Goal: Task Accomplishment & Management: Use online tool/utility

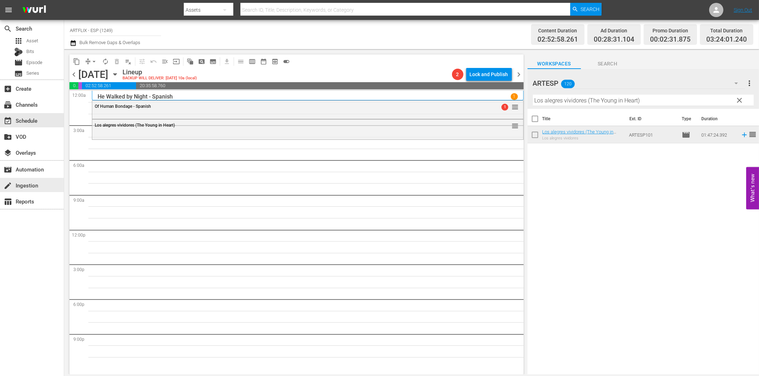
drag, startPoint x: 34, startPoint y: 189, endPoint x: 20, endPoint y: 213, distance: 27.4
click at [20, 229] on div "search Search apps Asset Bits movie Episode subtitles Series add_box Create sub…" at bounding box center [32, 208] width 64 height 376
click at [569, 95] on input "Los alegres vividores (The Young in Heart)" at bounding box center [643, 100] width 221 height 11
paste input "A Minor Miracle"
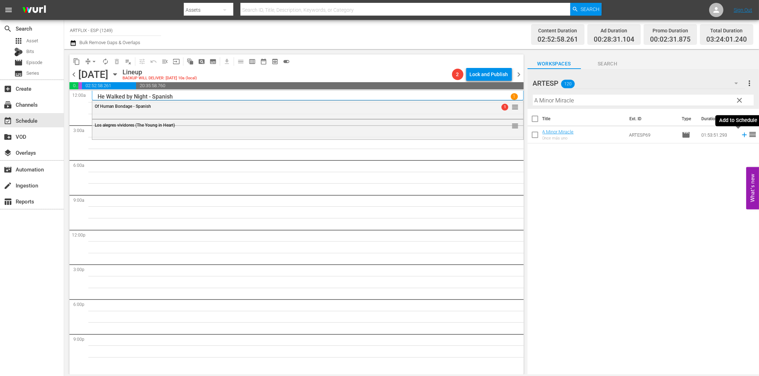
click at [740, 137] on icon at bounding box center [744, 135] width 8 height 8
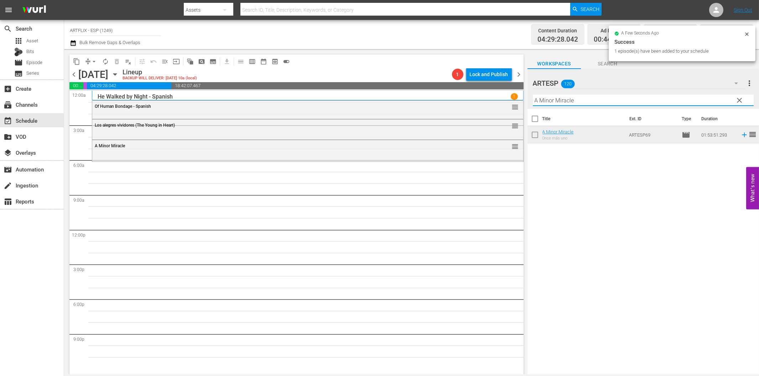
click at [563, 101] on input "A Minor Miracle" at bounding box center [643, 100] width 221 height 11
paste input "Lady of Burlesque - Spanish"
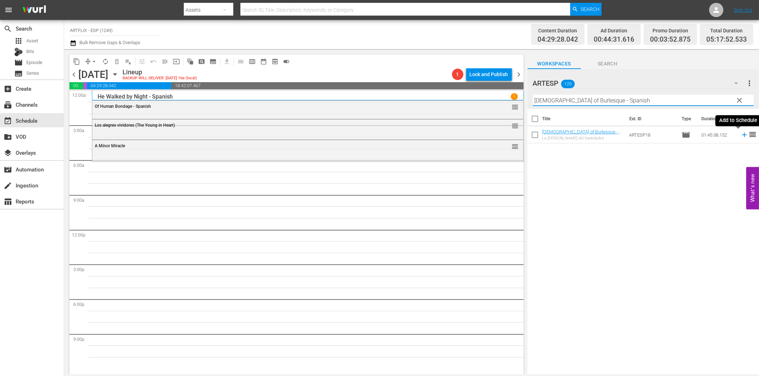
click at [740, 134] on icon at bounding box center [744, 135] width 8 height 8
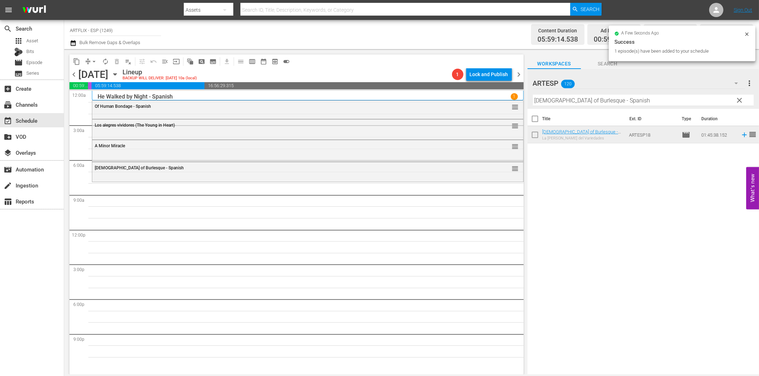
click at [621, 100] on input "Lady of Burlesque - Spanish" at bounding box center [643, 100] width 221 height 11
paste input "Behind Office Doors"
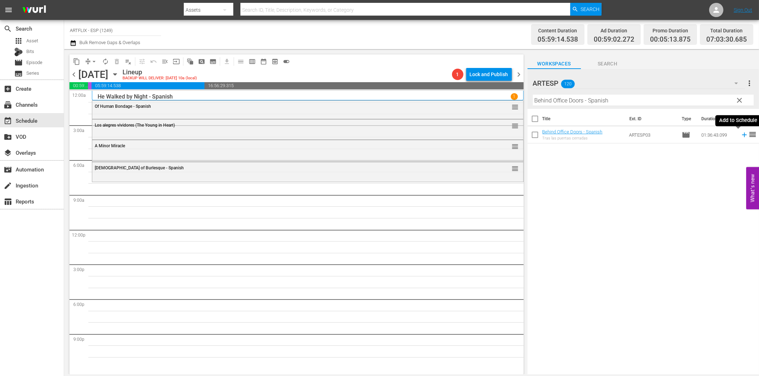
click at [740, 136] on icon at bounding box center [744, 135] width 8 height 8
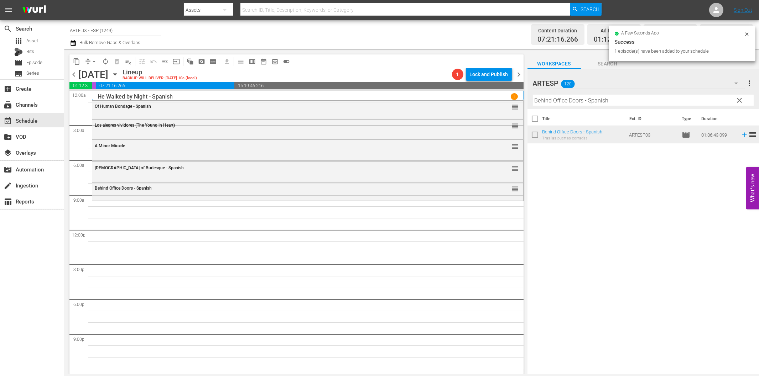
click at [550, 98] on input "Behind Office Doors - Spanish" at bounding box center [643, 100] width 221 height 11
paste input "The North Star"
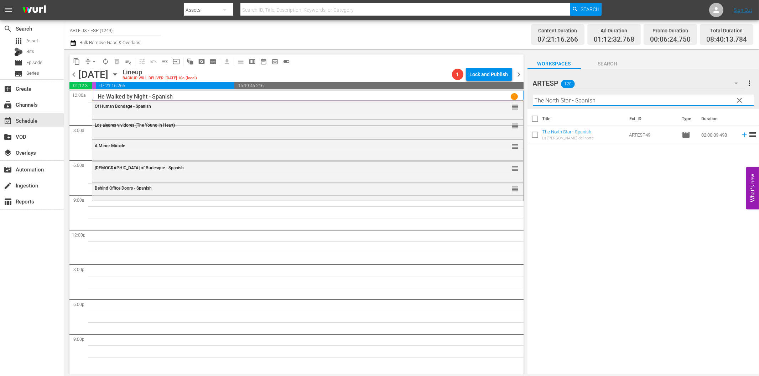
click at [740, 136] on icon at bounding box center [744, 135] width 8 height 8
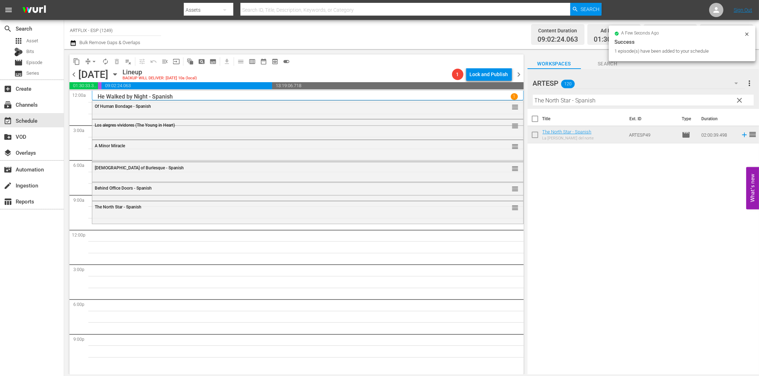
click at [626, 102] on input "The North Star - Spanish" at bounding box center [643, 100] width 221 height 11
paste input "Jack London"
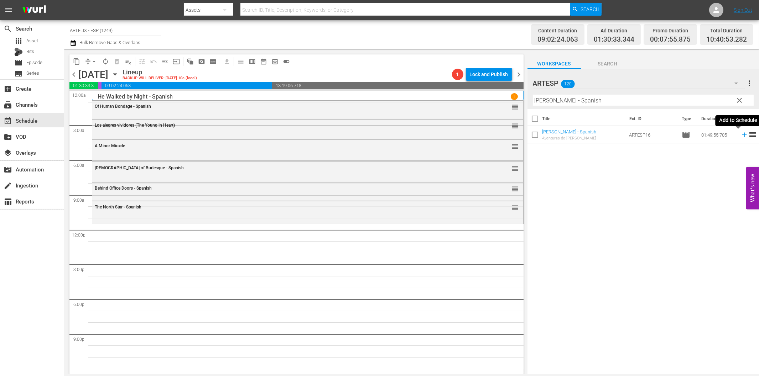
click at [740, 134] on icon at bounding box center [744, 135] width 8 height 8
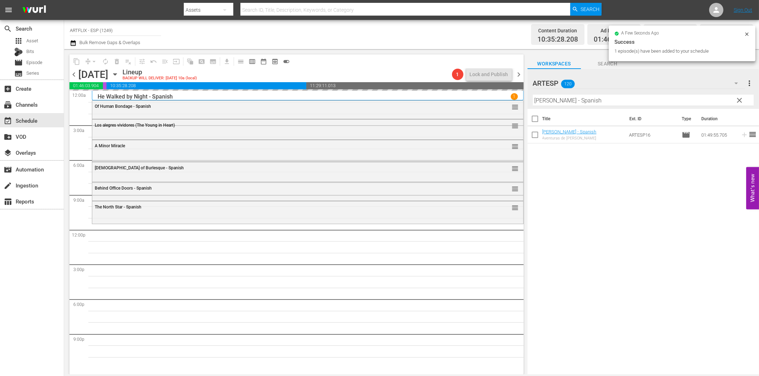
click at [586, 98] on input "Jack London - Spanish" at bounding box center [643, 100] width 221 height 11
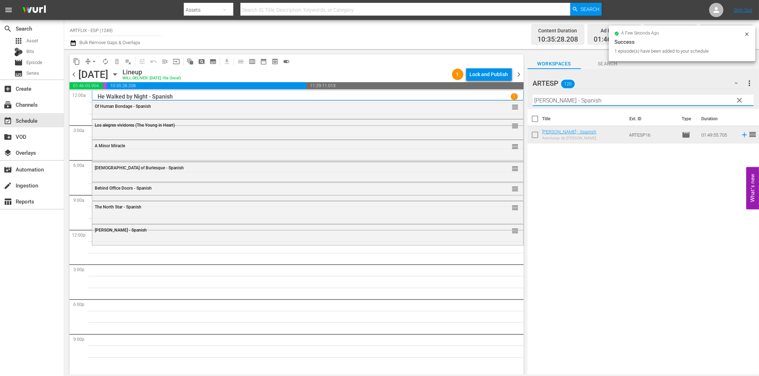
paste input "Tarzan the Fearless"
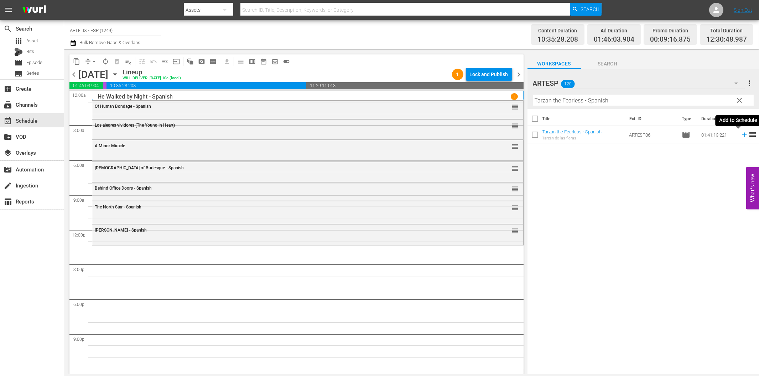
click at [740, 136] on icon at bounding box center [744, 135] width 8 height 8
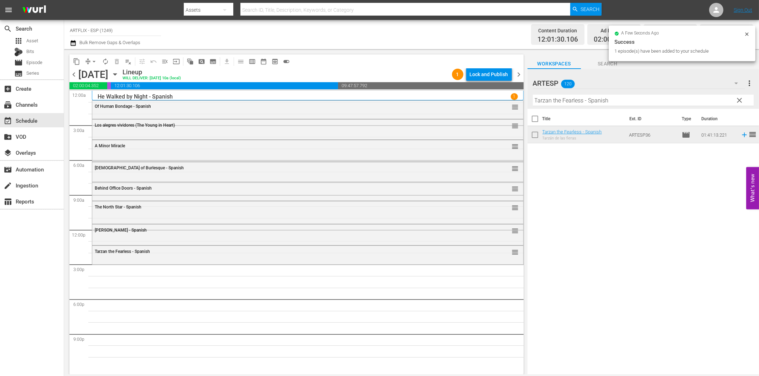
click at [592, 100] on input "Tarzan the Fearless - Spanish" at bounding box center [643, 100] width 221 height 11
paste input "Cuando pasan las cigüeñas (The Cranes Are Flying)"
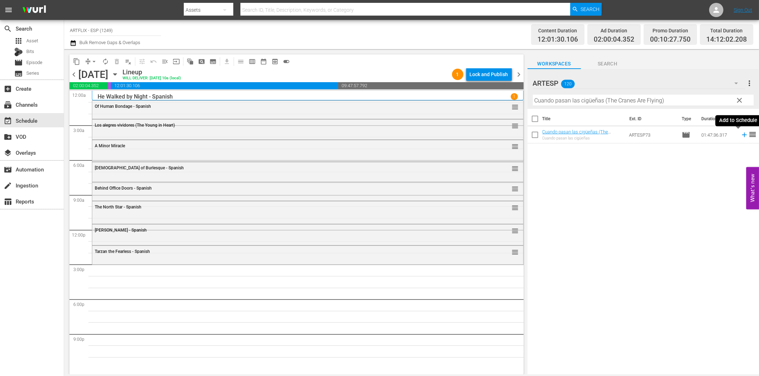
click at [740, 136] on icon at bounding box center [744, 135] width 8 height 8
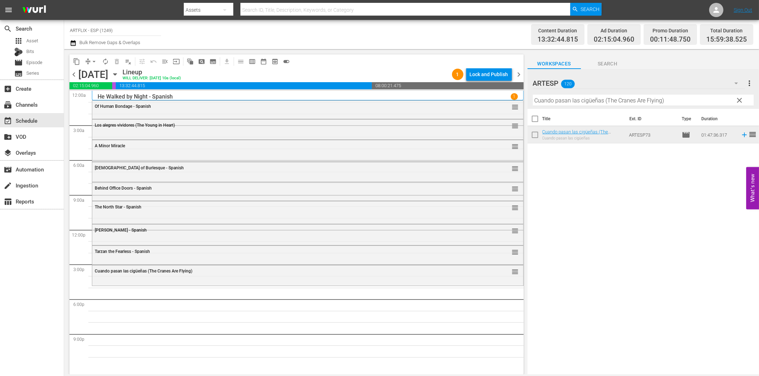
click at [552, 103] on input "Cuando pasan las cigüeñas (The Cranes Are Flying)" at bounding box center [643, 100] width 221 height 11
paste input "Africa Screams - Spanish"
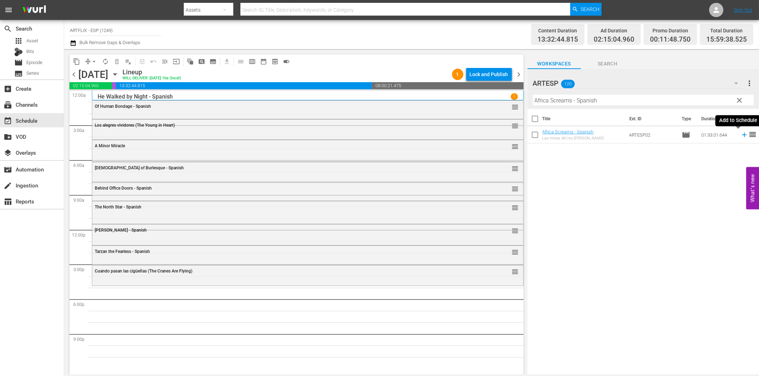
click at [742, 135] on icon at bounding box center [744, 135] width 5 height 5
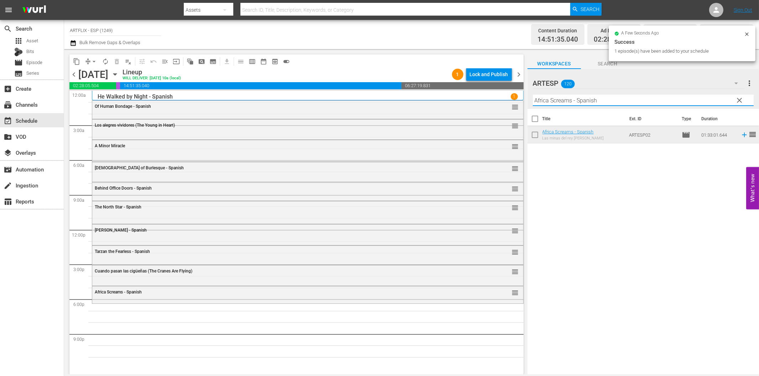
click at [566, 101] on input "Africa Screams - Spanish" at bounding box center [643, 100] width 221 height 11
paste input "La espada mágica (The Magic Sword)"
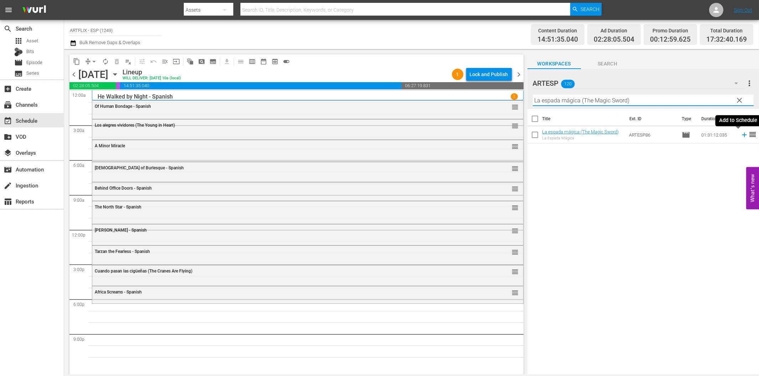
click at [742, 134] on icon at bounding box center [744, 135] width 5 height 5
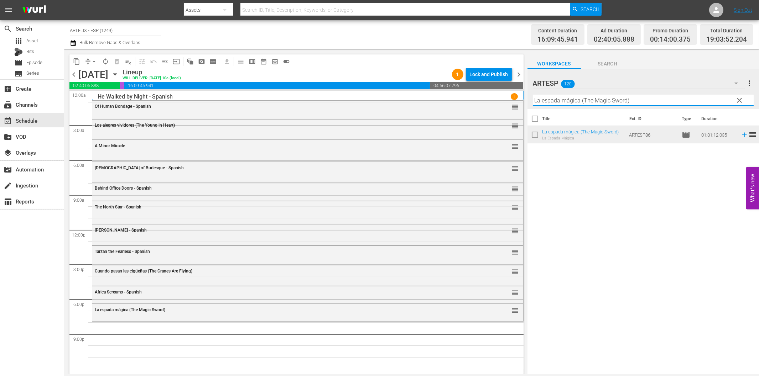
click at [600, 100] on input "La espada mágica (The Magic Sword)" at bounding box center [643, 100] width 221 height 11
paste input "Outpost in Morocco - Spanish"
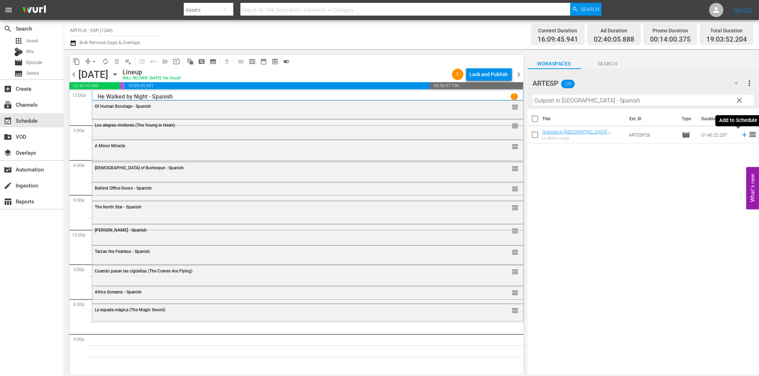
click at [742, 136] on icon at bounding box center [744, 135] width 5 height 5
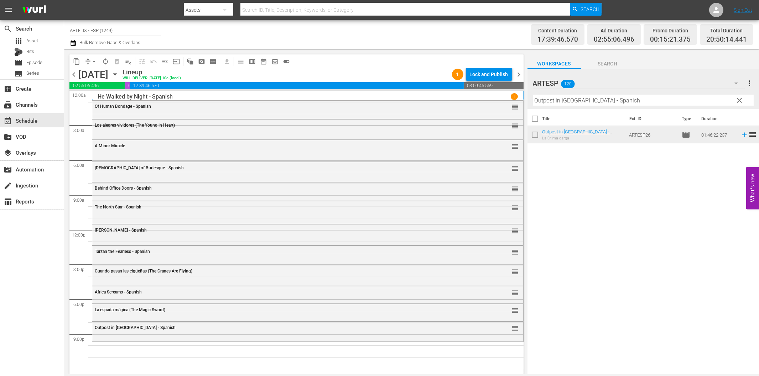
click at [640, 97] on input "Outpost in Morocco - Spanish" at bounding box center [643, 100] width 221 height 11
paste input "Kansas City Confidential"
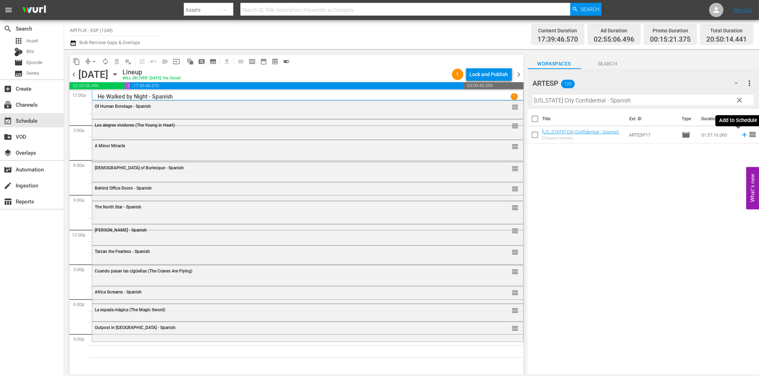
click at [742, 137] on icon at bounding box center [744, 135] width 5 height 5
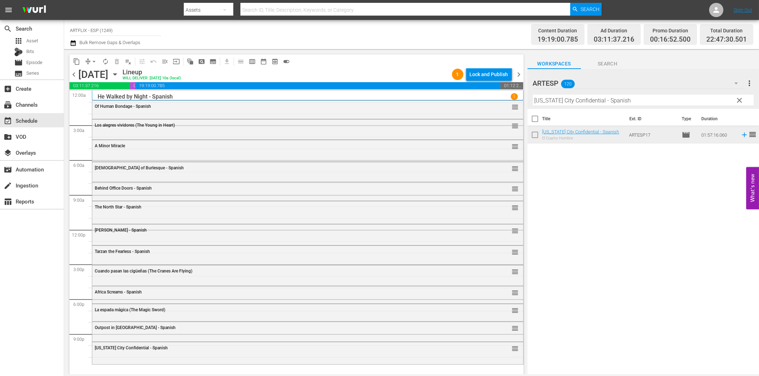
click at [601, 103] on input "Kansas City Confidential - Spanish" at bounding box center [643, 100] width 221 height 11
paste input "Escipión, el africano (Scipio the African)"
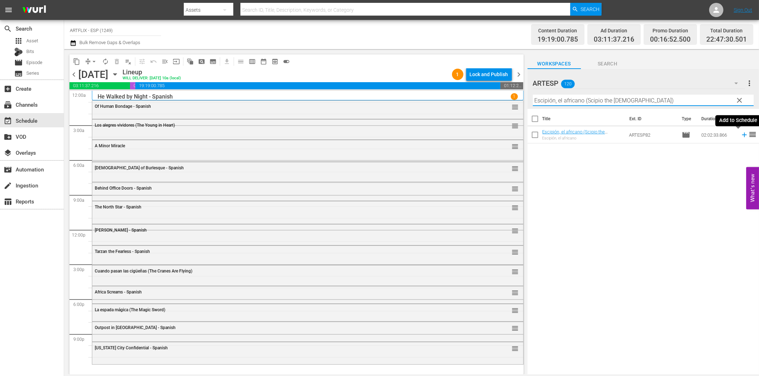
type input "Escipión, el africano (Scipio the African)"
drag, startPoint x: 738, startPoint y: 135, endPoint x: 698, endPoint y: 148, distance: 41.8
click at [740, 136] on icon at bounding box center [744, 135] width 8 height 8
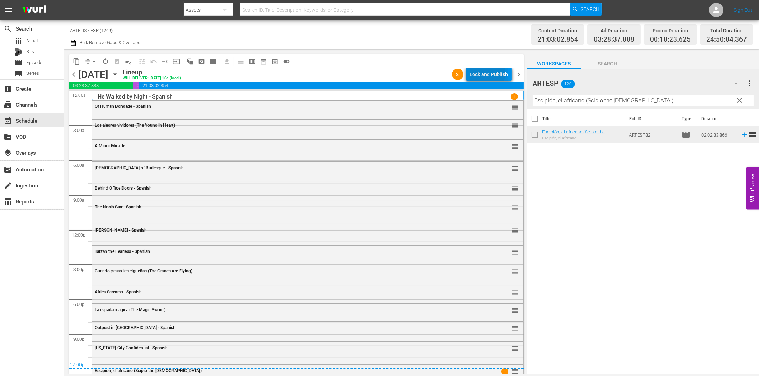
click at [487, 73] on div "Lock and Publish" at bounding box center [489, 74] width 38 height 13
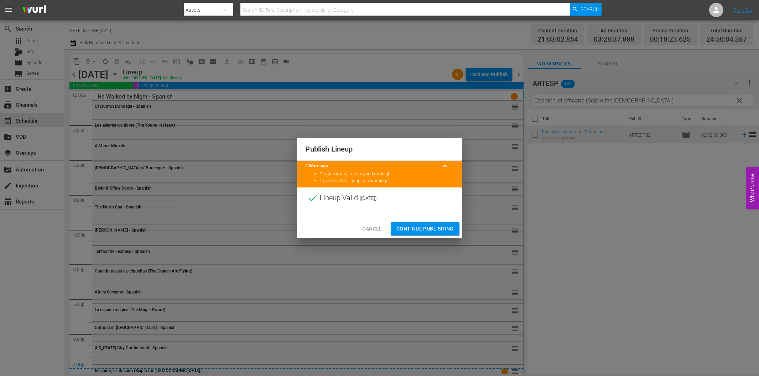
click at [419, 229] on span "Continue Publishing" at bounding box center [424, 229] width 57 height 9
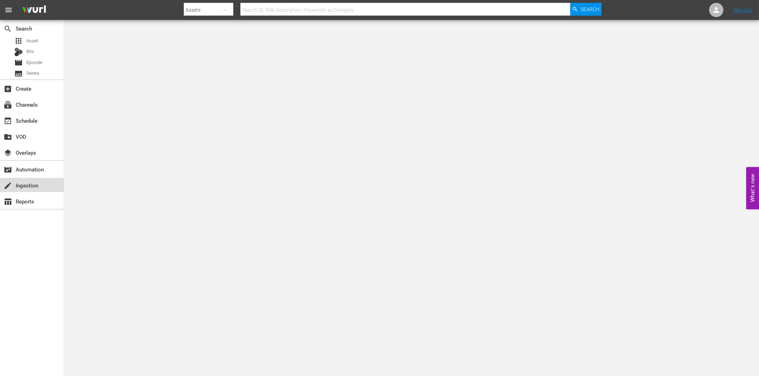
click at [28, 186] on div "create Ingestion" at bounding box center [20, 184] width 40 height 6
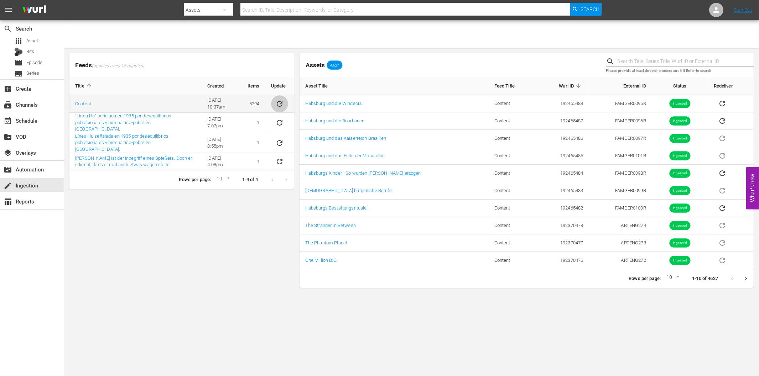
click at [282, 102] on icon "sticky table" at bounding box center [280, 104] width 6 height 6
click at [230, 218] on div "Feeds (updated every 15 minutes) Title Created Items Update Content [DATE] 10:3…" at bounding box center [182, 170] width 230 height 241
